Goal: Communication & Community: Answer question/provide support

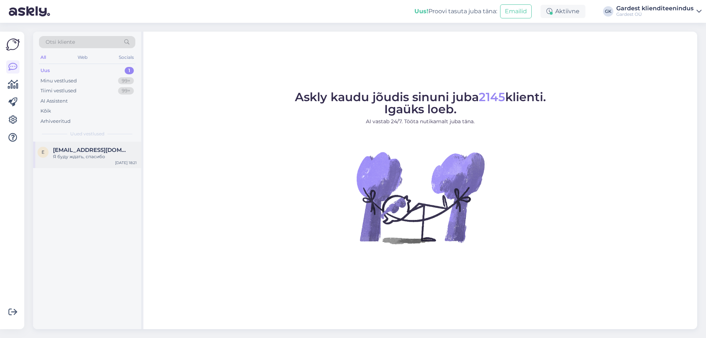
click at [64, 154] on div "Я буду ждать, спасибо" at bounding box center [95, 156] width 84 height 7
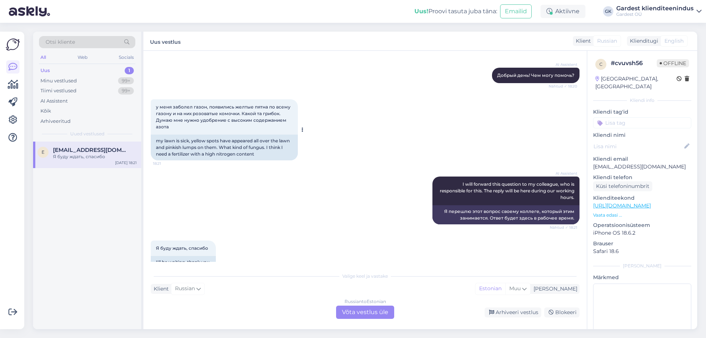
scroll to position [88, 0]
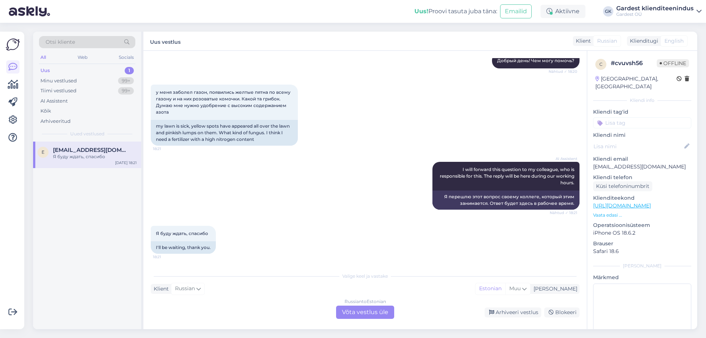
click at [373, 311] on div "Russian to Estonian Võta vestlus üle" at bounding box center [365, 312] width 58 height 13
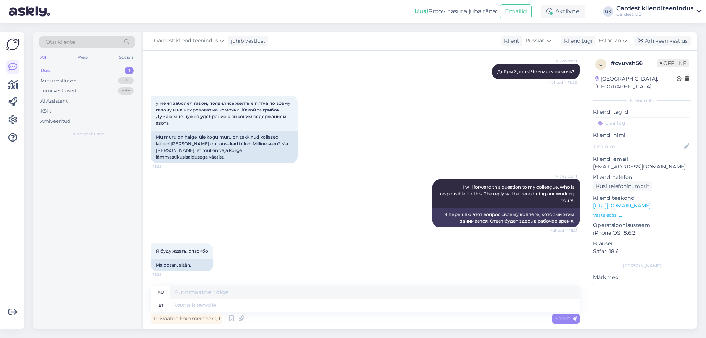
scroll to position [71, 0]
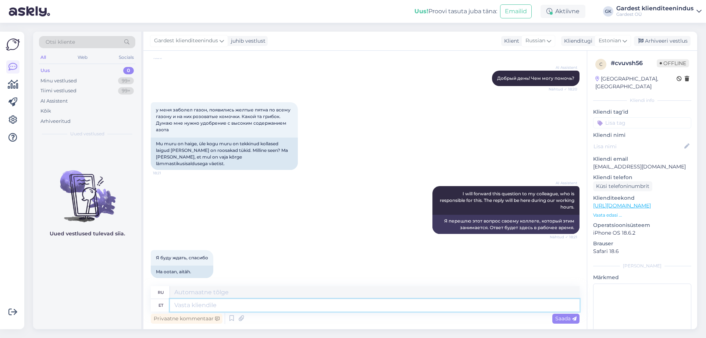
click at [207, 309] on textarea at bounding box center [375, 305] width 410 height 13
type textarea "Tere!"
type textarea "Привет!"
type textarea "Tere! Kas"
type textarea "Привет! Это"
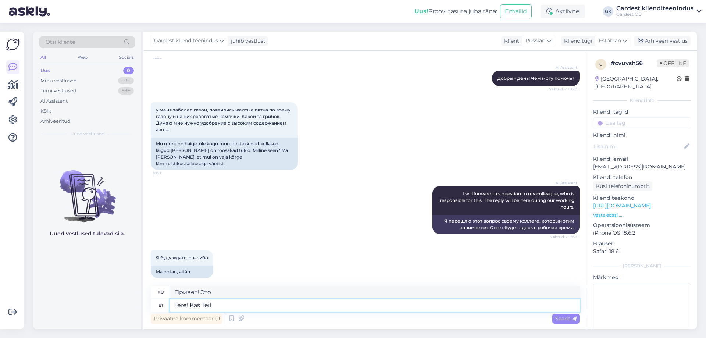
type textarea "Tere! Kas Teil"
type textarea "Здравствуйте! У вас есть?"
type textarea "Tere! Kas Teil oleks p"
type textarea "Здравствуйте! Хотите?"
type textarea "Tere! Kas Teil oleks palun"
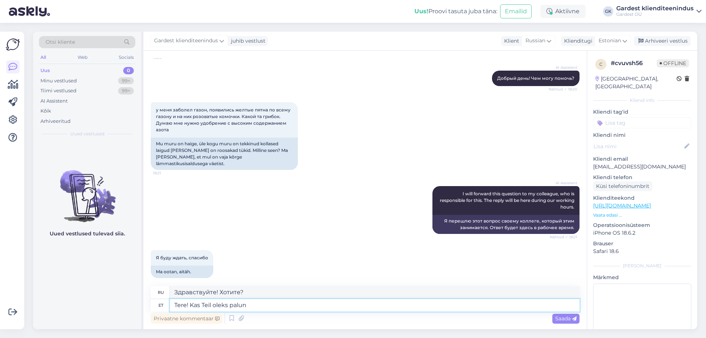
type textarea "Здравствуйте! Не могли бы вы"
type textarea "Tere! Kas Teil oleks palun võimalik täp"
type textarea "Здравствуйте! Не могли бы вы предоставить"
type textarea "Tere! Kas Teil oleks palun võimalik täpsustamiseks e"
type textarea "Здравствуйте! Не могли бы вы прояснить ситуацию?"
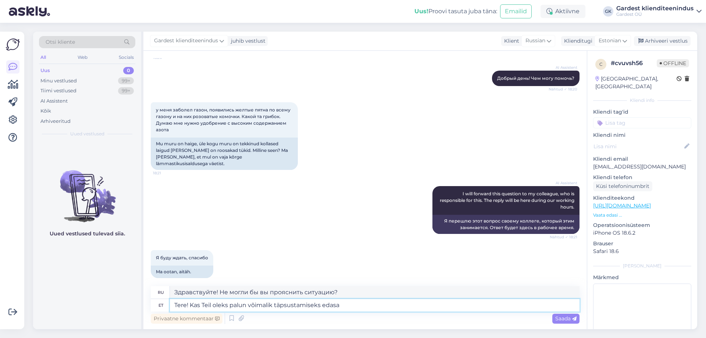
type textarea "Tere! Kas Teil oleks palun võimalik täpsustamiseks edas"
type textarea "Здравствуйте! Не могли бы вы рассказать подробнее?"
type textarea "Tere! Kas Teil oleks palun võimalik täpsustamiseks edastada me"
type textarea "Здравствуйте! Не могли бы вы предоставить более подробную информацию?"
type textarea "Tere! Kas Teil oleks palun võimalik täpsustamiseks edastada meile"
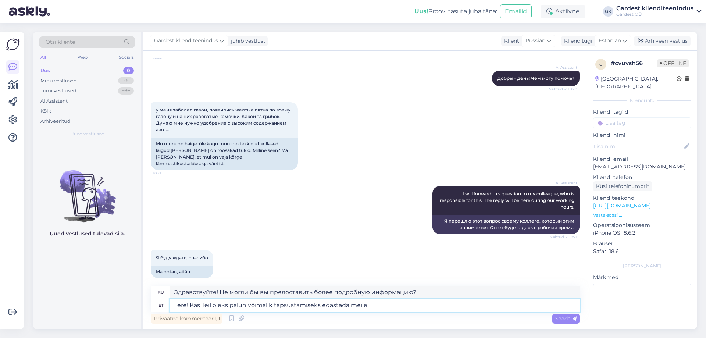
type textarea "Здравствуйте! Не могли бы вы прислать нам подробную информацию для уточнения?"
type textarea "Tere! Kas Teil oleks palun võimalik täpsustamiseks edastada [PERSON_NAME] m"
type textarea "Здравствуйте! Не могли бы вы прислать нам ваши данные для уточнения?"
type textarea "Tere! Kas Teil oleks palun võimalik täpsustamiseks edastada meile"
type textarea "Здравствуйте! Не могли бы вы прислать нам подробную информацию для уточнения?"
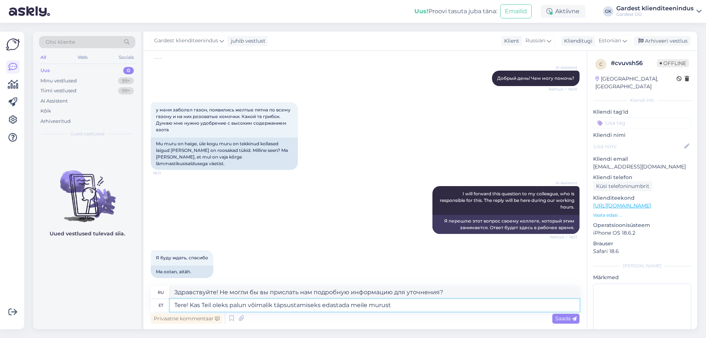
type textarea "Tere! Kas Teil oleks palun võimalik täpsustamiseks edastada meile murust"
type textarea "Здравствуйте! Не могли бы вы прислать нам изображение газона для пояснения?"
type textarea "Tere! Kas Teil oleks palun võimalik täpsustamiseks edastada meile murust pilte?"
type textarea "Здравствуйте! Не могли бы вы прислать нам фотографии газона для пояснения?"
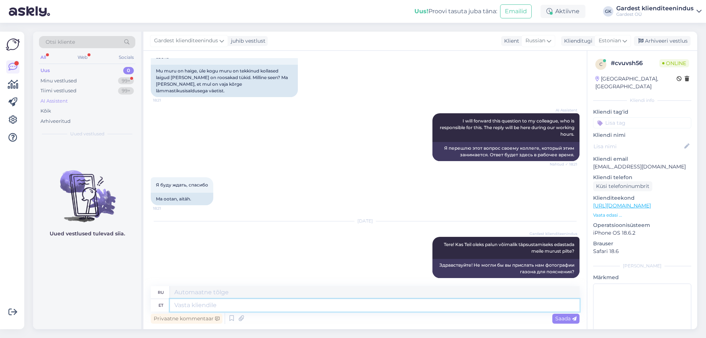
scroll to position [283, 0]
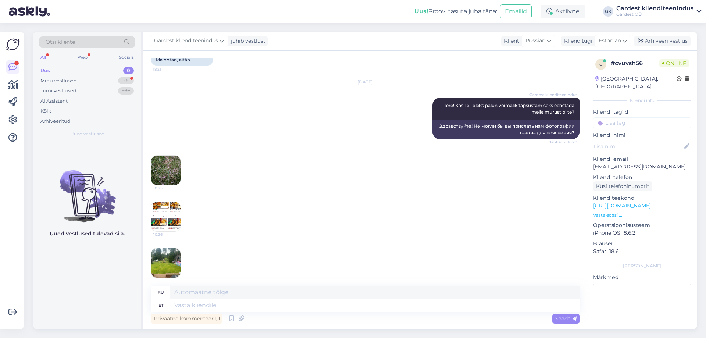
click at [169, 160] on img at bounding box center [165, 170] width 29 height 29
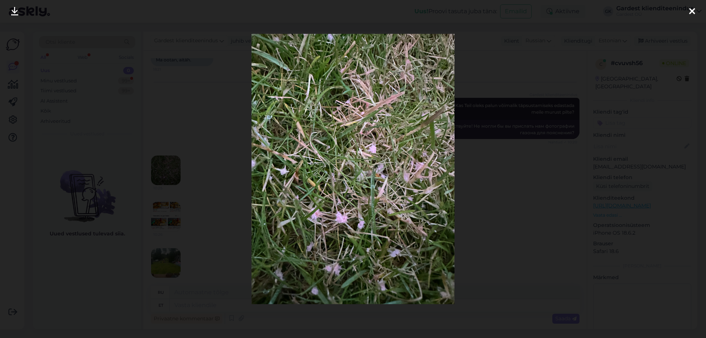
click at [695, 13] on icon at bounding box center [692, 12] width 6 height 10
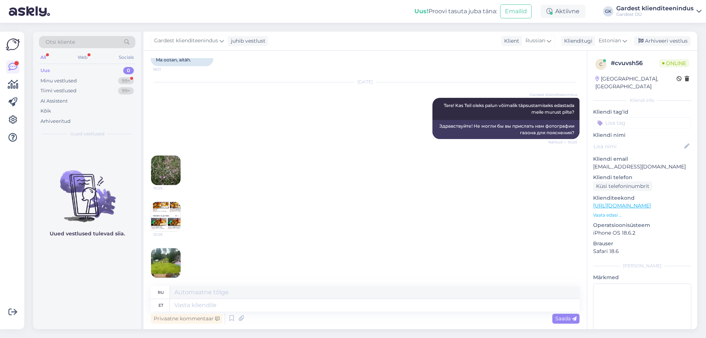
click at [169, 208] on img at bounding box center [165, 216] width 29 height 29
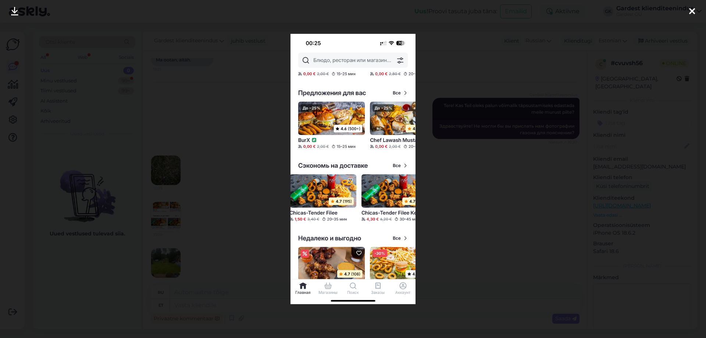
click at [691, 13] on icon at bounding box center [692, 12] width 6 height 10
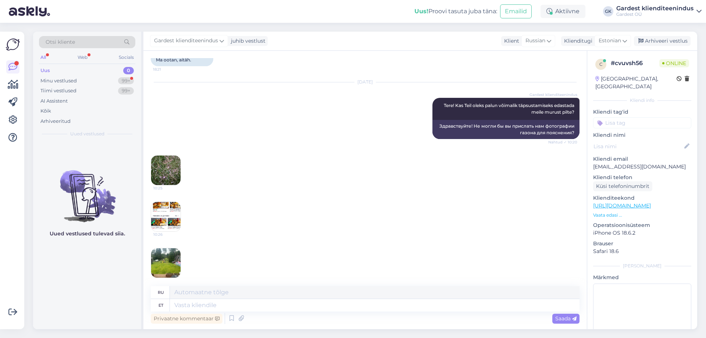
click at [163, 258] on img at bounding box center [165, 262] width 29 height 29
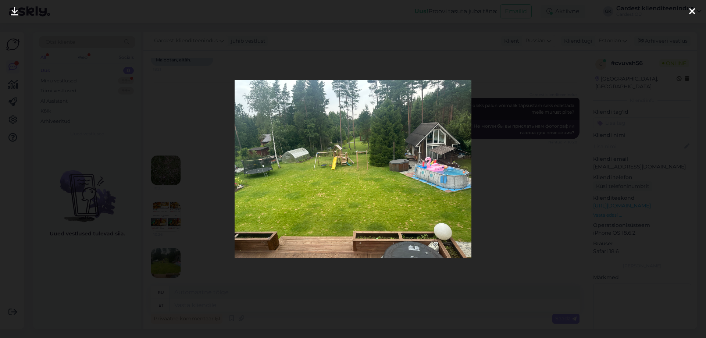
click at [697, 8] on div at bounding box center [692, 11] width 15 height 23
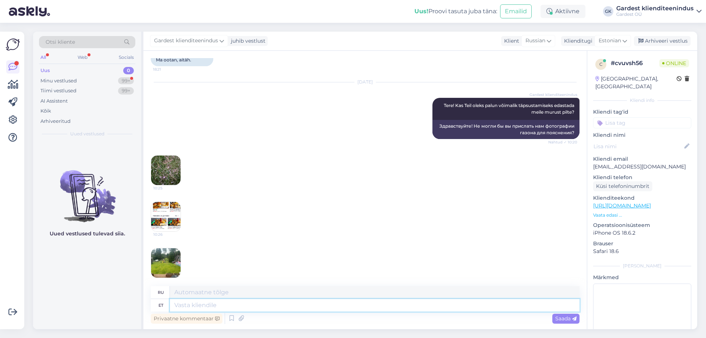
click at [237, 308] on textarea at bounding box center [375, 305] width 410 height 13
type textarea "Täname,"
type textarea "Спасибо,"
type textarea "Täname, konsulteerime me"
type textarea "Спасибо, мы проконсультируемся."
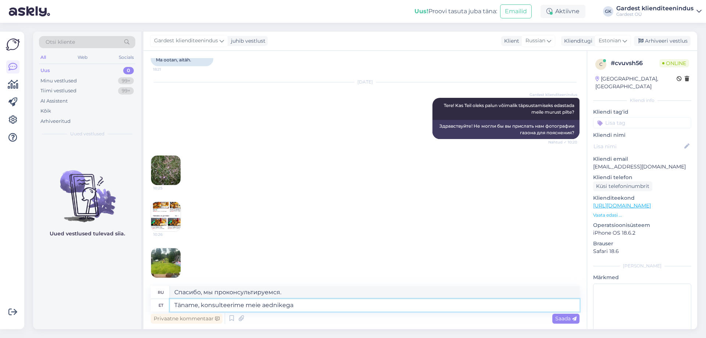
type textarea "Täname, konsulteerime meie aednikega j"
type textarea "[DEMOGRAPHIC_DATA], мы проконсультируемся с нашими садовниками."
type textarea "Täname, konsulteerime meie aednikega ja a"
type textarea "Спасибо, мы проконсультируемся с нашими садовниками [PERSON_NAME]"
type textarea "Täname, konsulteerime meie aednikega ja anname"
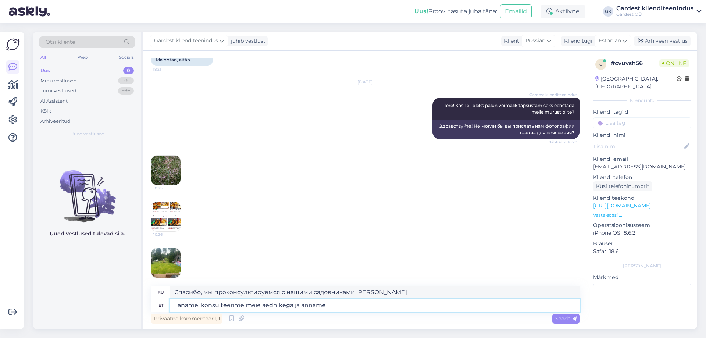
type textarea "[DEMOGRAPHIC_DATA], мы проконсультируемся с нашими [DEMOGRAPHIC_DATA] и передад…"
type textarea "Täname, konsulteerime meie aednikega ja anname Teile p"
type textarea "Спасибо, мы проконсультируемся с нашими садовниками и предоставим вам"
type textarea "Täname, konsulteerime meie aednikega ja anname Teile peagi te"
type textarea "Спасибо, мы проконсультируемся с нашими садовниками и свяжемся с вами в ближайш…"
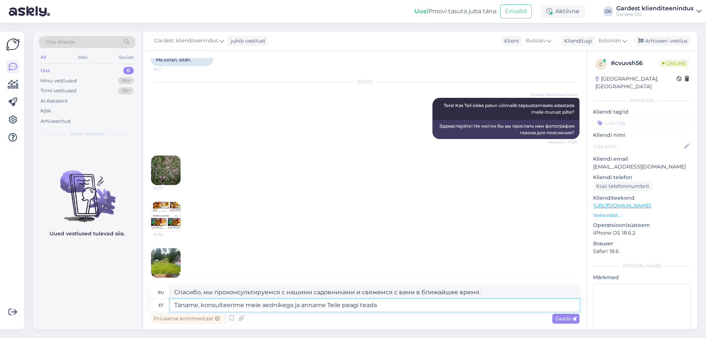
type textarea "Täname, konsulteerime meie aednikega ja anname Teile peagi teada"
type textarea "Спасибо, мы проконсультируемся с нашими садовниками и сообщим вам в ближайшее в…"
type textarea "Täname, konsulteerime meie aednikega ja anname Teile peagi teada sobivast"
type textarea "Спасибо, мы проконсультируемся с нашими садовниками и в ближайшее время сообщим…"
type textarea "Täname, konsulteerime meie aednikega ja anname Teile peagi teada sobivast lahen…"
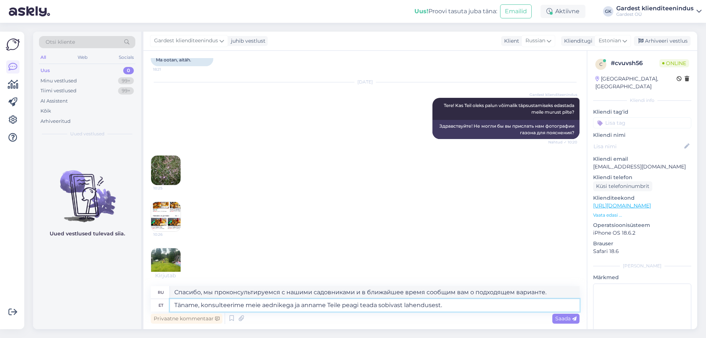
type textarea "Спасибо, мы проконсультируемся с нашими садовниками и в ближайшее время сообщим…"
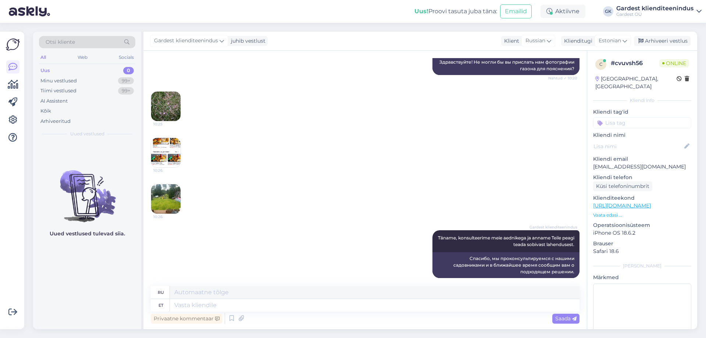
click at [171, 110] on img at bounding box center [165, 106] width 29 height 29
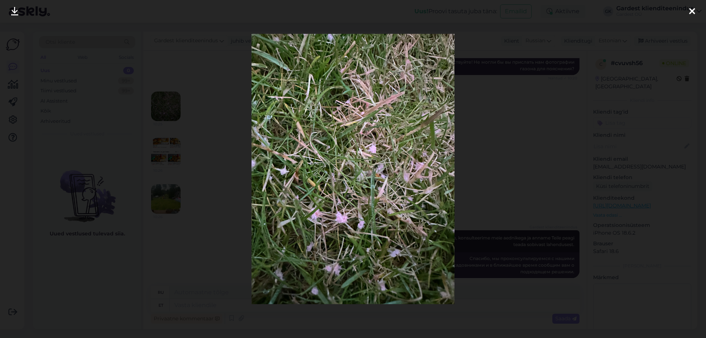
click at [512, 154] on div at bounding box center [353, 169] width 706 height 338
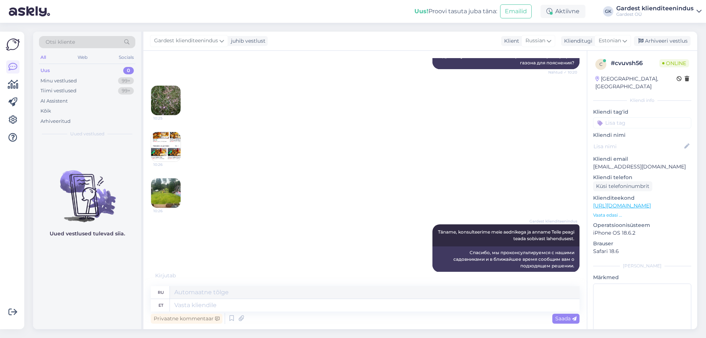
scroll to position [354, 0]
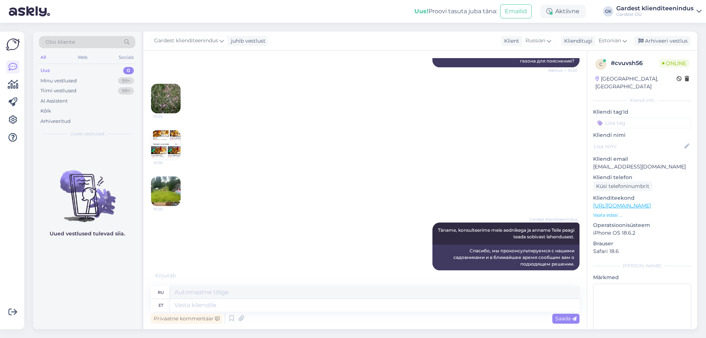
click at [158, 98] on img at bounding box center [165, 98] width 29 height 29
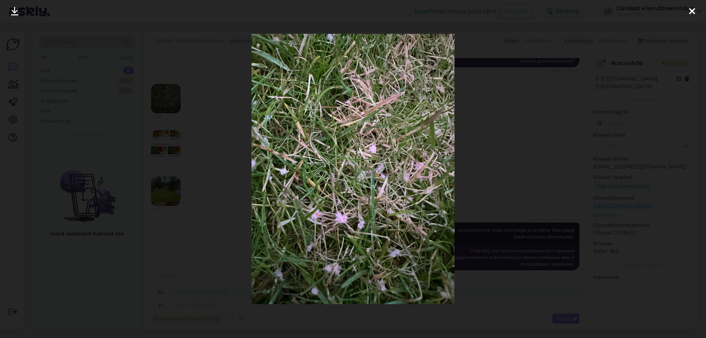
click at [522, 121] on div at bounding box center [353, 169] width 706 height 338
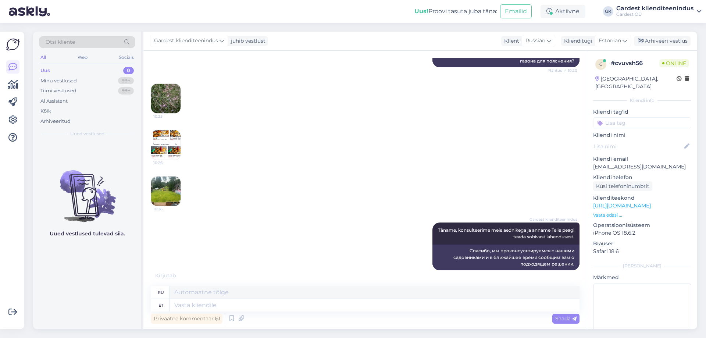
click at [154, 188] on img at bounding box center [165, 191] width 29 height 29
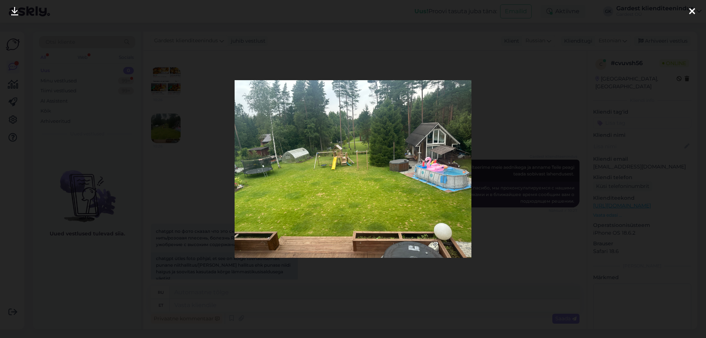
scroll to position [461, 0]
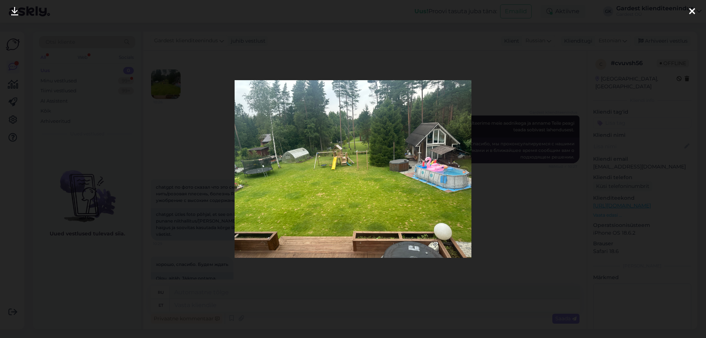
click at [501, 264] on div at bounding box center [353, 169] width 706 height 338
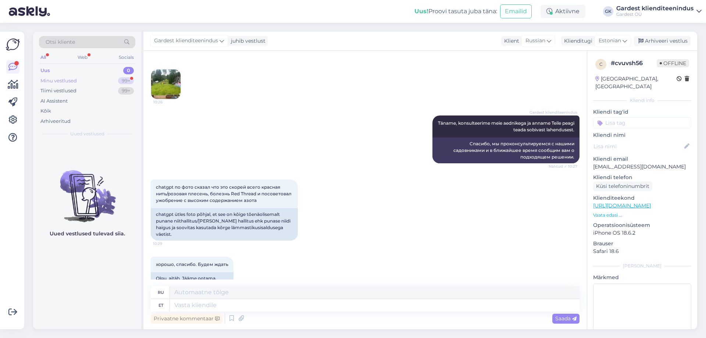
click at [50, 79] on div "Minu vestlused" at bounding box center [58, 80] width 36 height 7
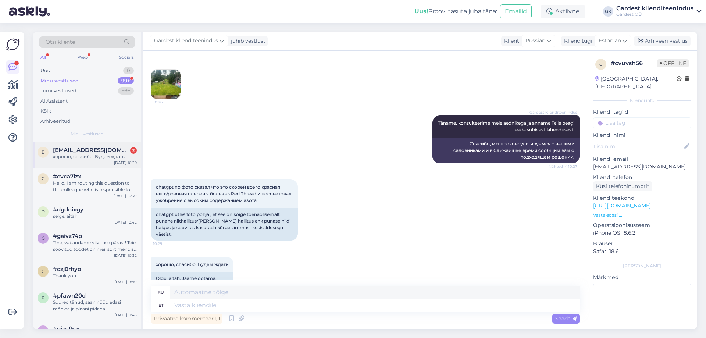
click at [85, 160] on div "хорошо, спасибо. Будем ждать" at bounding box center [95, 156] width 84 height 7
click at [218, 109] on div "Gardest klienditeenindus Täname, konsulteerime meie aednikega ja anname Teile p…" at bounding box center [365, 139] width 429 height 64
